Goal: Check status: Check status

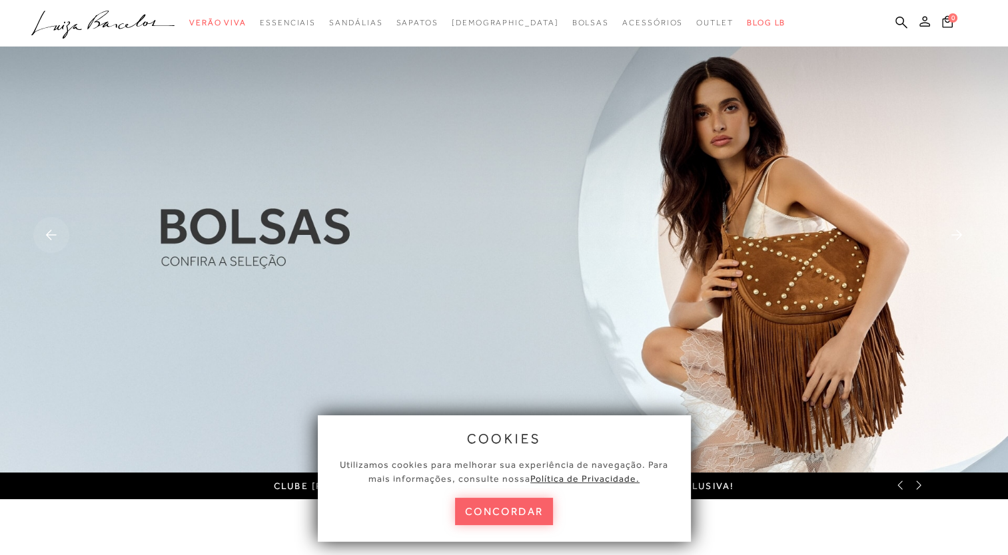
click at [920, 23] on icon at bounding box center [924, 21] width 11 height 11
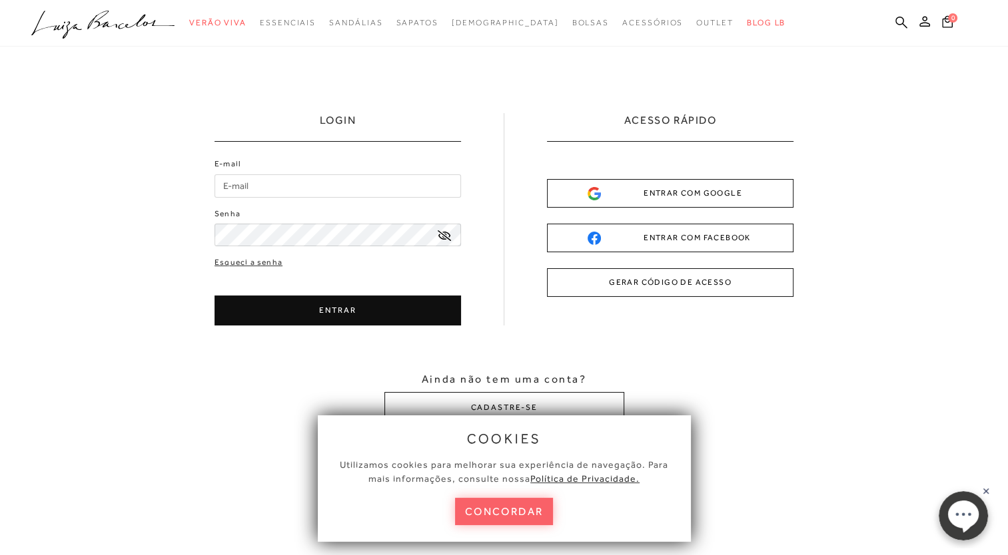
click at [430, 189] on input "E-mail" at bounding box center [337, 185] width 246 height 23
type input "[EMAIL_ADDRESS][DOMAIN_NAME]"
click at [520, 516] on button "concordar" at bounding box center [504, 511] width 99 height 27
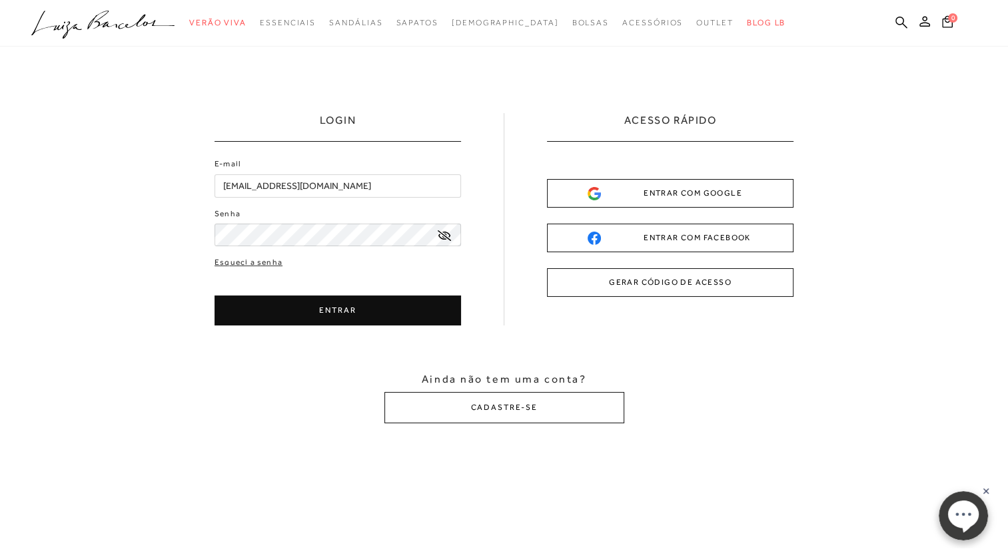
click at [334, 314] on button "ENTRAR" at bounding box center [337, 311] width 246 height 30
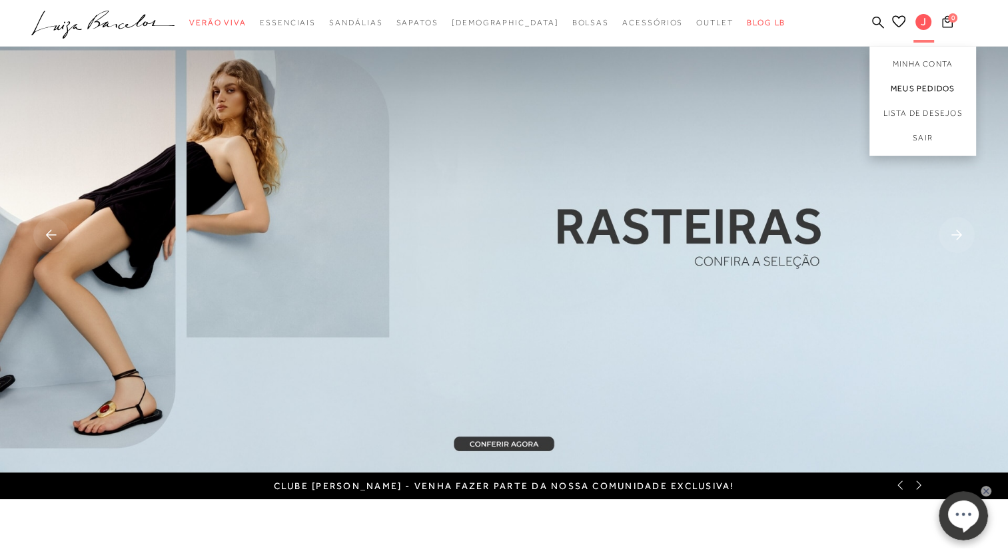
click at [911, 84] on link "Meus Pedidos" at bounding box center [922, 89] width 107 height 25
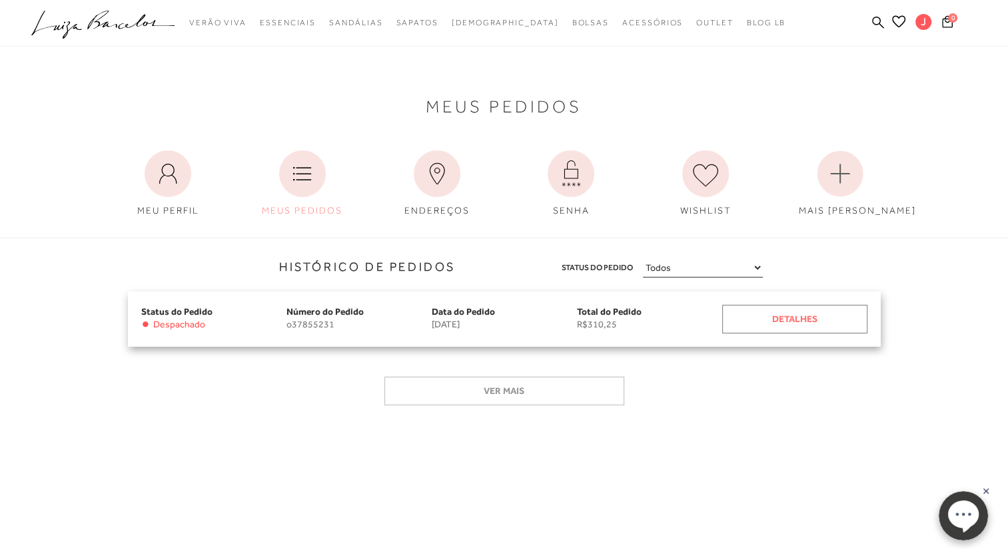
click at [795, 319] on div "Detalhes" at bounding box center [794, 319] width 145 height 29
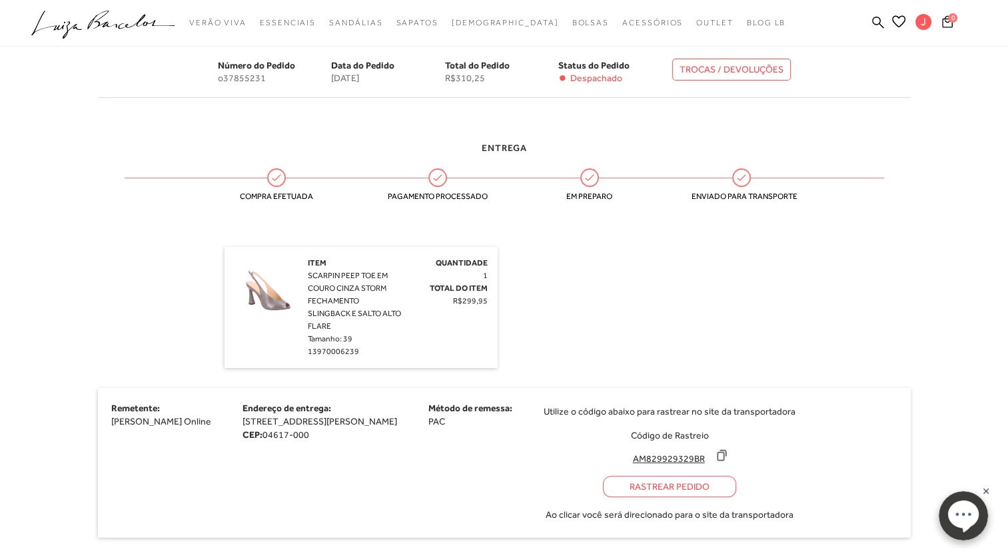
scroll to position [242, 0]
click at [686, 488] on div "Rastrear Pedido" at bounding box center [669, 485] width 133 height 21
drag, startPoint x: 642, startPoint y: 455, endPoint x: 727, endPoint y: 450, distance: 85.4
click at [715, 450] on div "AM829929329BR" at bounding box center [669, 456] width 91 height 17
